Goal: Information Seeking & Learning: Learn about a topic

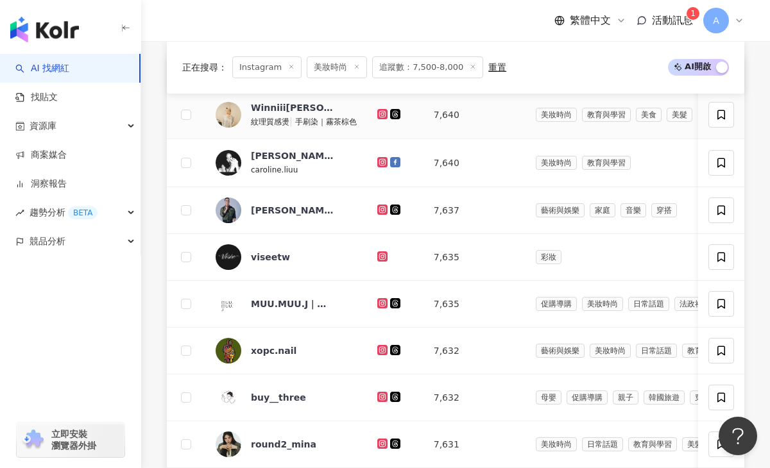
click at [385, 111] on icon at bounding box center [382, 113] width 5 height 5
click at [387, 158] on icon at bounding box center [382, 162] width 10 height 10
click at [384, 160] on icon at bounding box center [383, 162] width 8 height 8
click at [384, 208] on icon at bounding box center [382, 209] width 5 height 5
click at [386, 445] on icon at bounding box center [383, 444] width 8 height 8
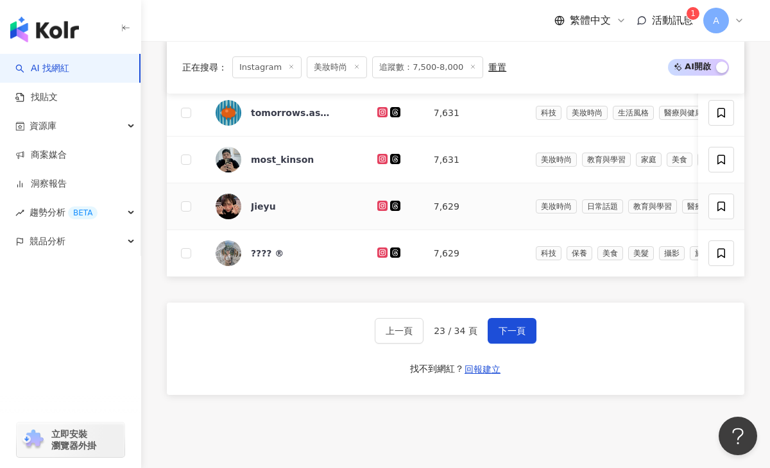
scroll to position [870, 0]
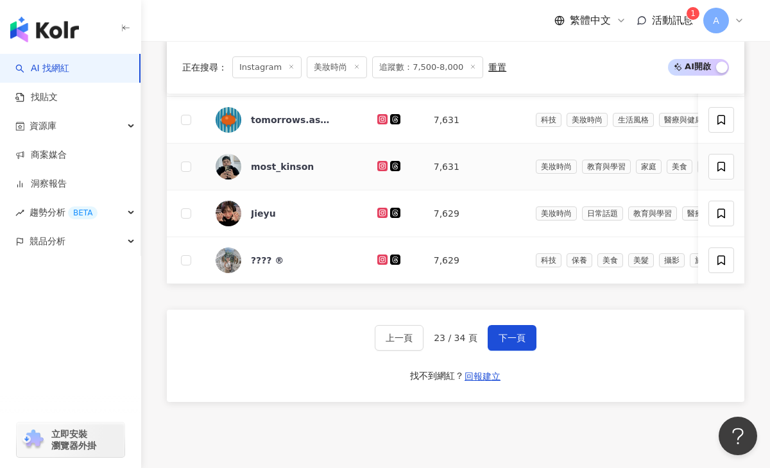
click at [383, 163] on icon at bounding box center [382, 165] width 5 height 5
click at [384, 211] on icon at bounding box center [383, 213] width 8 height 8
click at [384, 262] on icon at bounding box center [382, 259] width 5 height 5
click at [507, 339] on span "下一頁" at bounding box center [511, 338] width 27 height 10
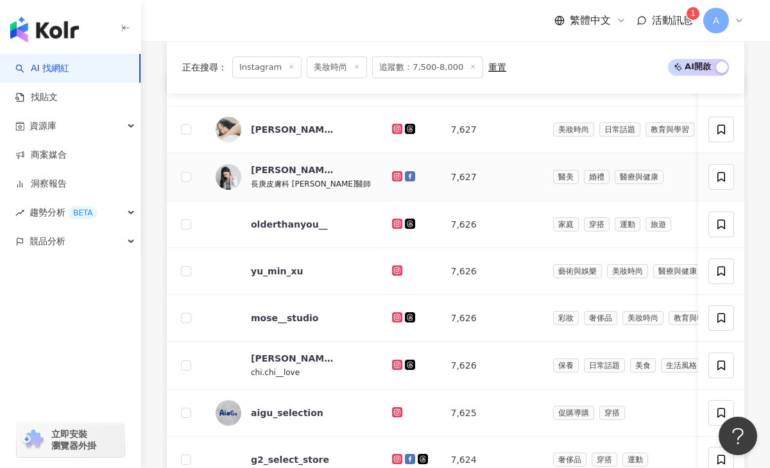
scroll to position [486, 0]
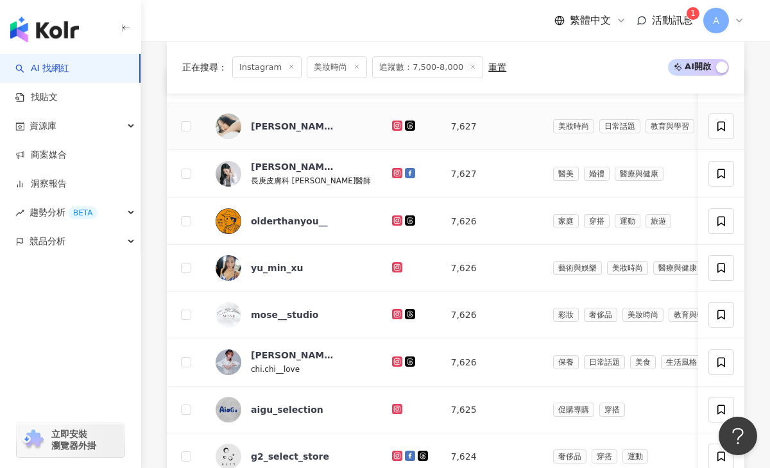
click at [394, 128] on icon at bounding box center [396, 125] width 5 height 5
click at [394, 171] on icon at bounding box center [396, 172] width 5 height 5
click at [393, 267] on icon at bounding box center [397, 268] width 8 height 8
click at [393, 360] on icon at bounding box center [397, 362] width 8 height 8
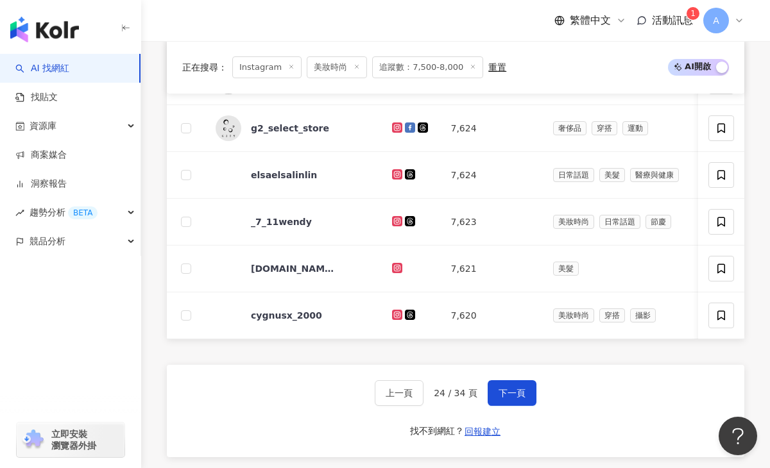
scroll to position [817, 0]
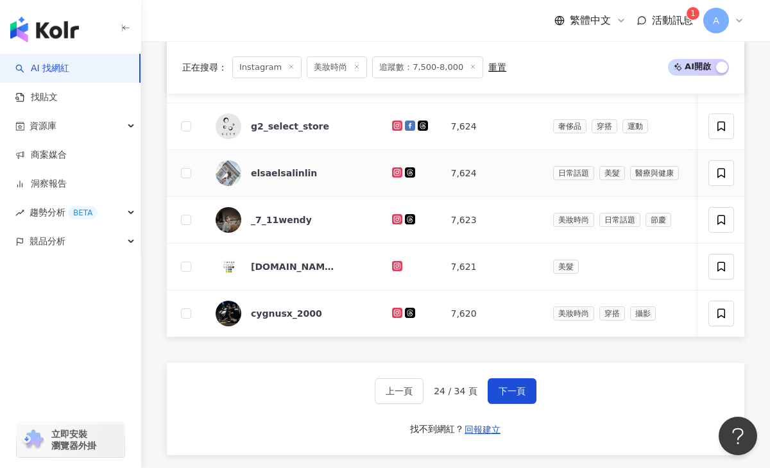
click at [394, 173] on icon at bounding box center [396, 171] width 5 height 5
click at [394, 220] on icon at bounding box center [396, 218] width 5 height 5
click at [396, 312] on icon at bounding box center [397, 313] width 2 height 2
click at [498, 381] on button "下一頁" at bounding box center [512, 392] width 49 height 26
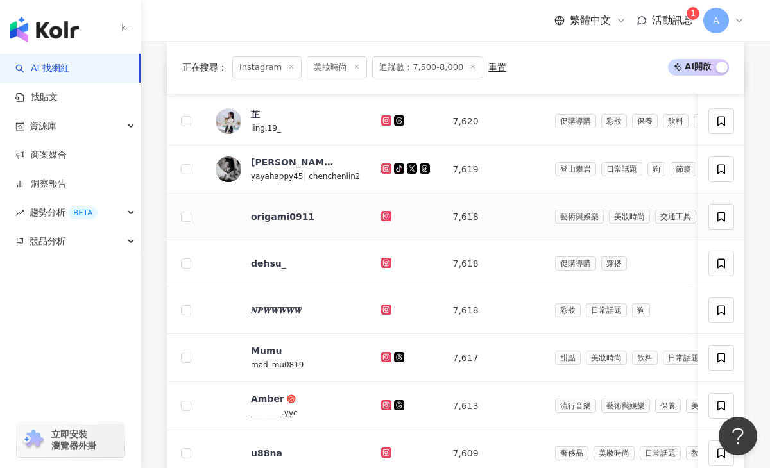
scroll to position [493, 0]
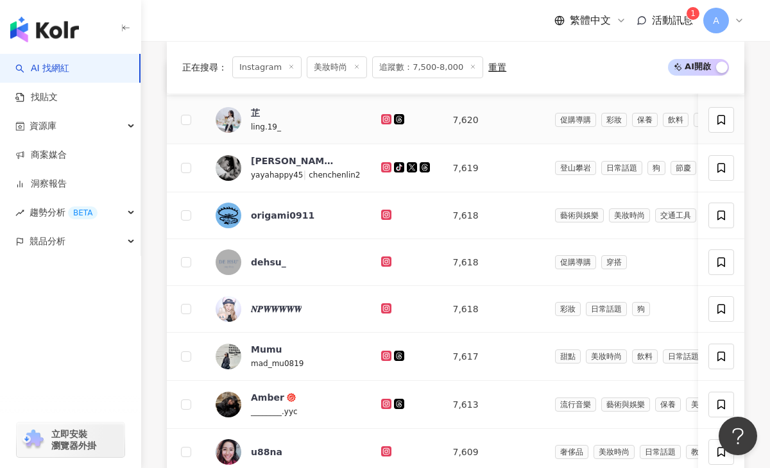
click at [382, 118] on icon at bounding box center [386, 119] width 8 height 8
click at [382, 166] on icon at bounding box center [386, 168] width 8 height 8
click at [383, 216] on icon at bounding box center [385, 214] width 5 height 5
click at [383, 309] on icon at bounding box center [385, 307] width 5 height 5
click at [381, 359] on icon at bounding box center [386, 356] width 10 height 10
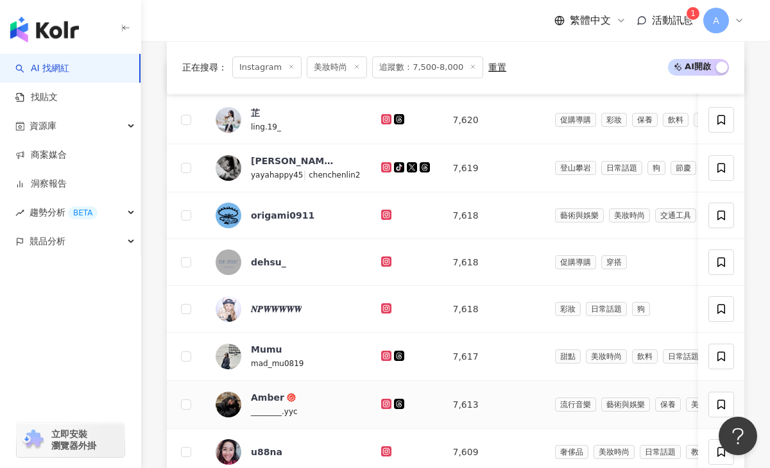
click at [383, 401] on icon at bounding box center [385, 403] width 5 height 5
click at [382, 452] on icon at bounding box center [386, 452] width 8 height 8
click at [382, 116] on icon at bounding box center [386, 119] width 8 height 8
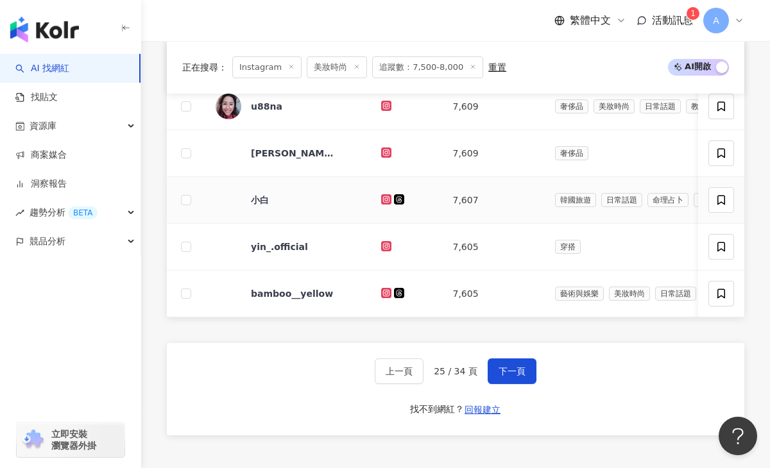
scroll to position [840, 0]
click at [381, 149] on g at bounding box center [386, 152] width 10 height 10
click at [381, 197] on icon at bounding box center [386, 199] width 10 height 10
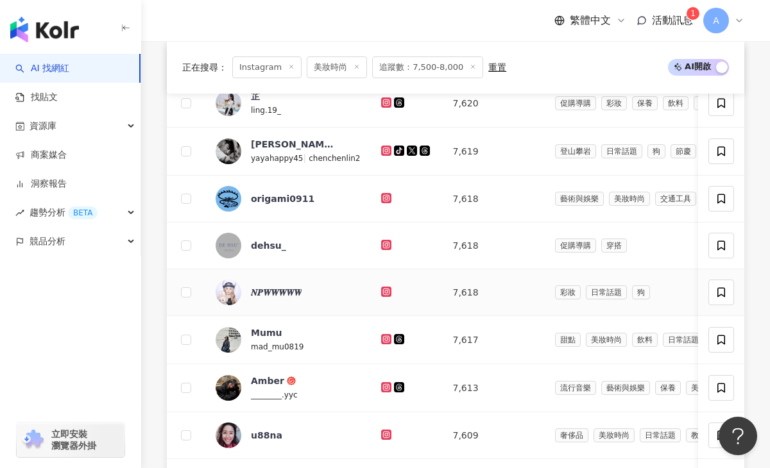
scroll to position [509, 0]
click at [383, 105] on icon at bounding box center [385, 102] width 5 height 5
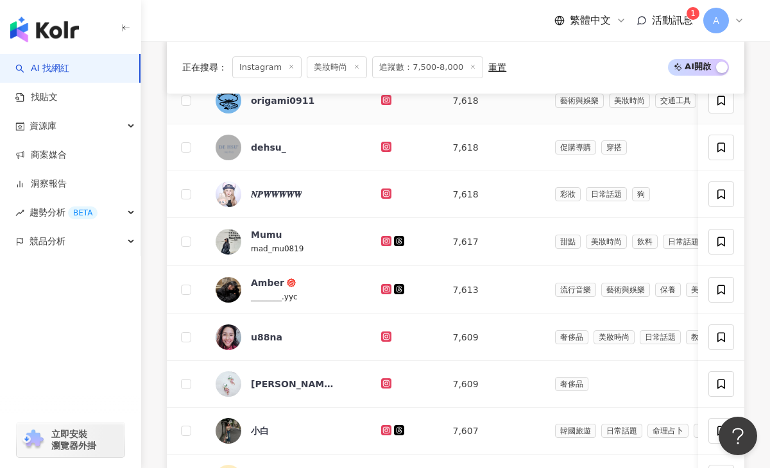
scroll to position [821, 0]
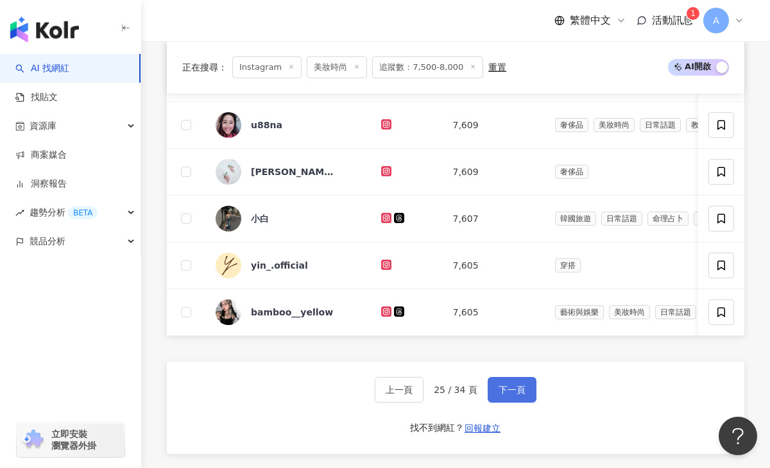
click at [509, 390] on span "下一頁" at bounding box center [511, 390] width 27 height 10
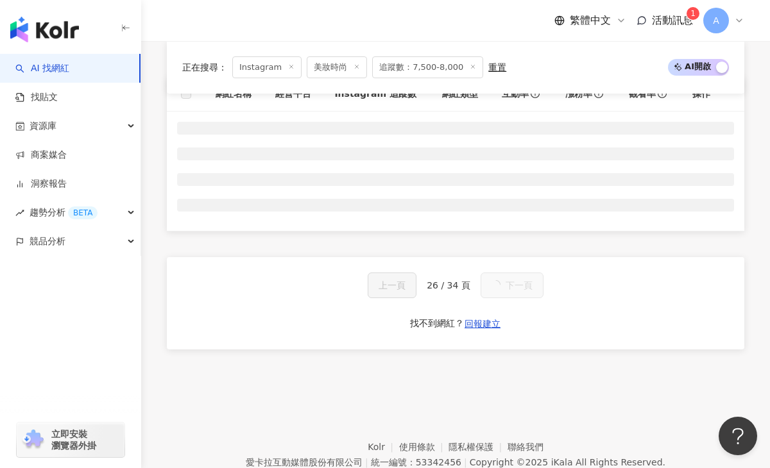
scroll to position [476, 0]
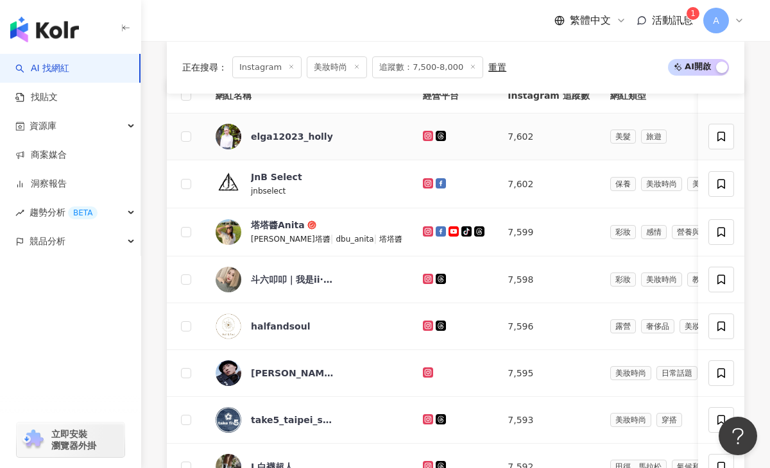
click at [424, 134] on icon at bounding box center [428, 136] width 8 height 8
click at [424, 228] on icon at bounding box center [428, 232] width 8 height 8
click at [424, 282] on icon at bounding box center [428, 279] width 8 height 8
click at [425, 370] on icon at bounding box center [427, 372] width 5 height 5
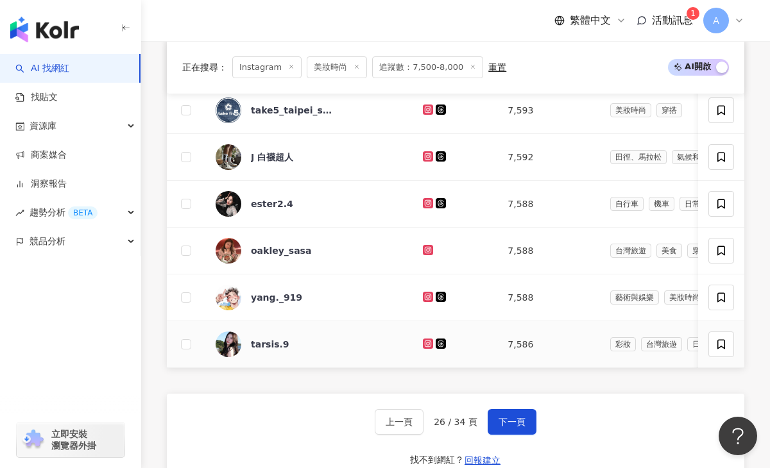
scroll to position [787, 0]
click at [424, 158] on icon at bounding box center [428, 156] width 8 height 8
click at [424, 250] on icon at bounding box center [428, 250] width 8 height 8
click at [425, 298] on icon at bounding box center [427, 295] width 5 height 5
click at [427, 342] on icon at bounding box center [428, 343] width 2 height 2
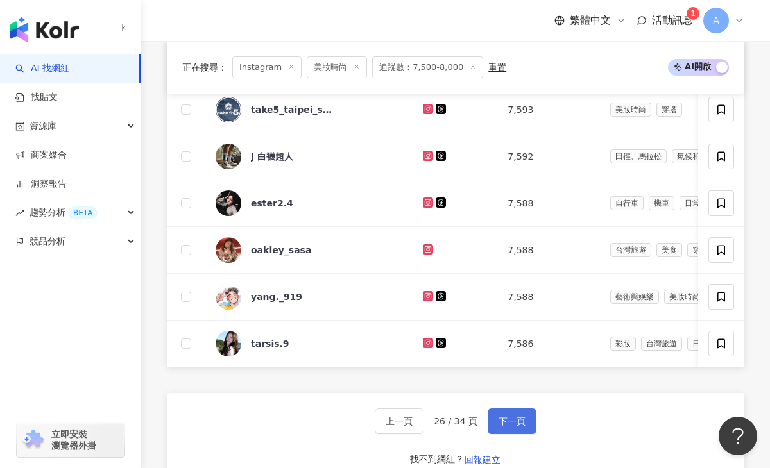
click at [500, 414] on button "下一頁" at bounding box center [512, 422] width 49 height 26
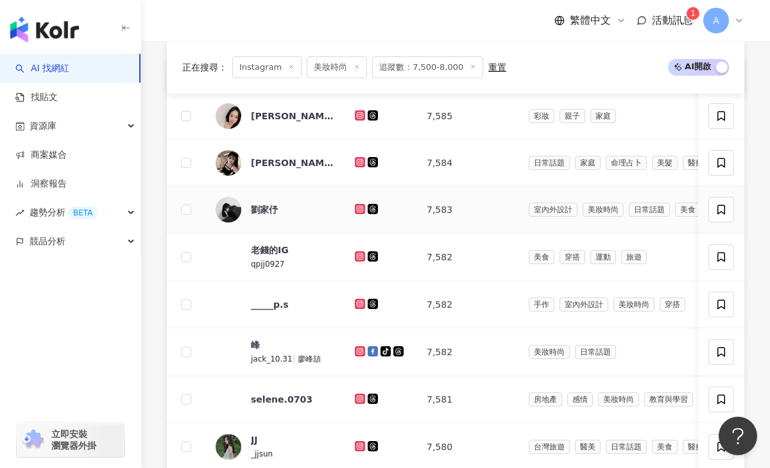
scroll to position [498, 0]
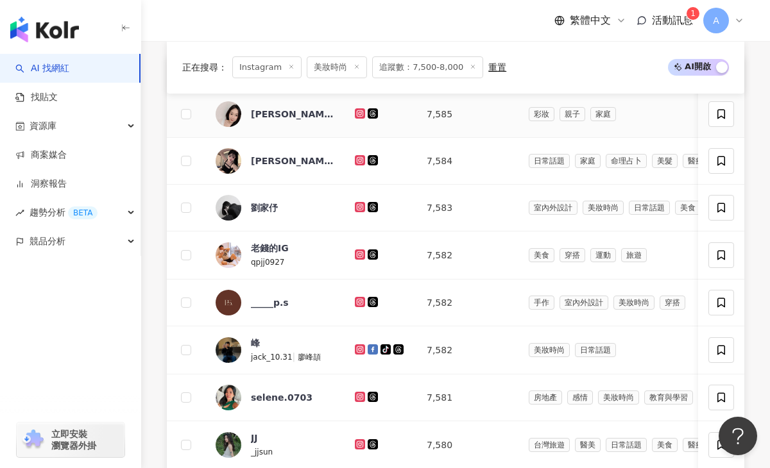
click at [360, 116] on icon at bounding box center [360, 113] width 10 height 10
click at [362, 157] on icon at bounding box center [360, 160] width 10 height 10
click at [359, 205] on icon at bounding box center [359, 206] width 5 height 5
click at [361, 255] on icon at bounding box center [360, 255] width 8 height 8
click at [364, 346] on icon at bounding box center [360, 350] width 10 height 10
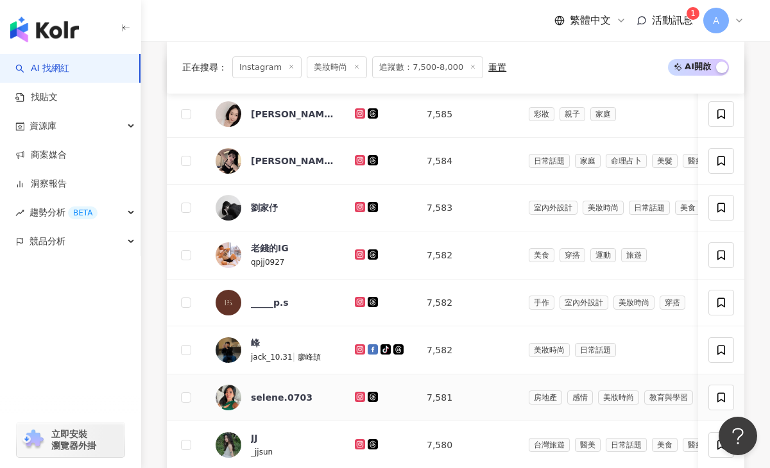
click at [359, 398] on icon at bounding box center [360, 397] width 8 height 8
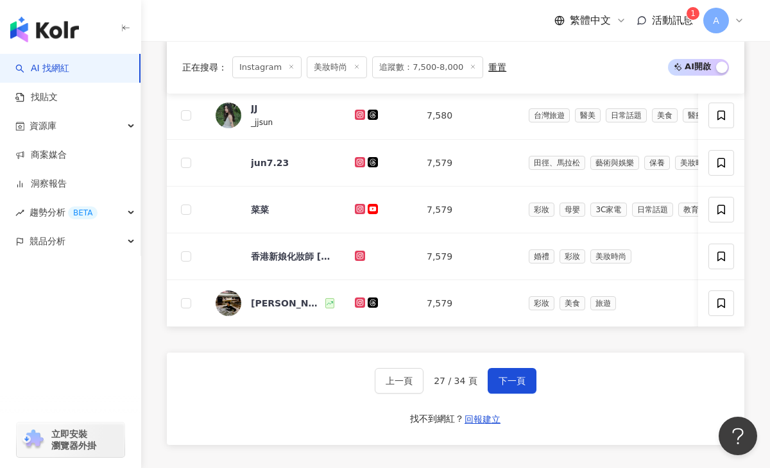
scroll to position [828, 0]
click at [359, 114] on icon at bounding box center [360, 116] width 8 height 8
click at [357, 161] on icon at bounding box center [359, 162] width 5 height 5
click at [362, 208] on icon at bounding box center [359, 209] width 5 height 5
click at [358, 256] on icon at bounding box center [360, 257] width 8 height 8
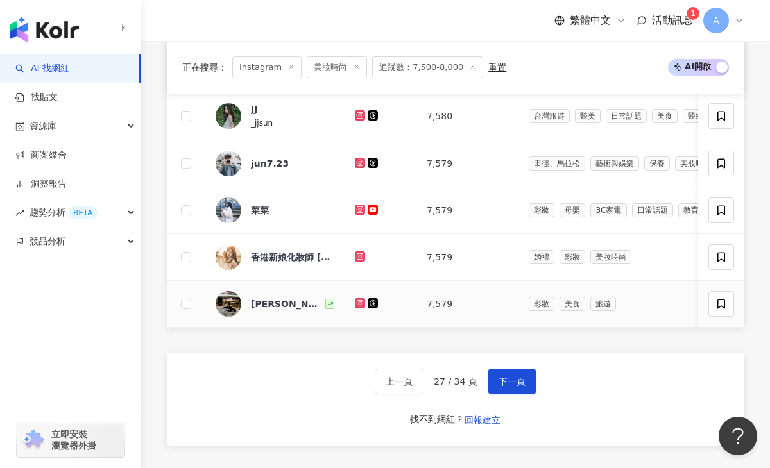
click at [360, 303] on icon at bounding box center [360, 303] width 2 height 2
click at [495, 379] on button "下一頁" at bounding box center [512, 382] width 49 height 26
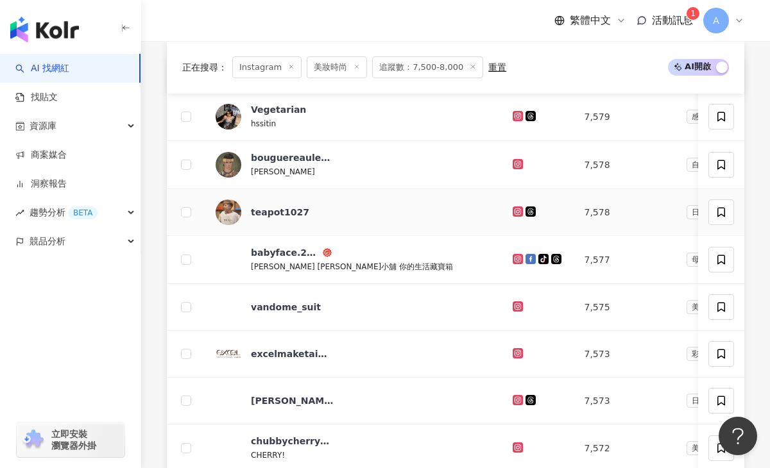
scroll to position [504, 0]
